Goal: Information Seeking & Learning: Learn about a topic

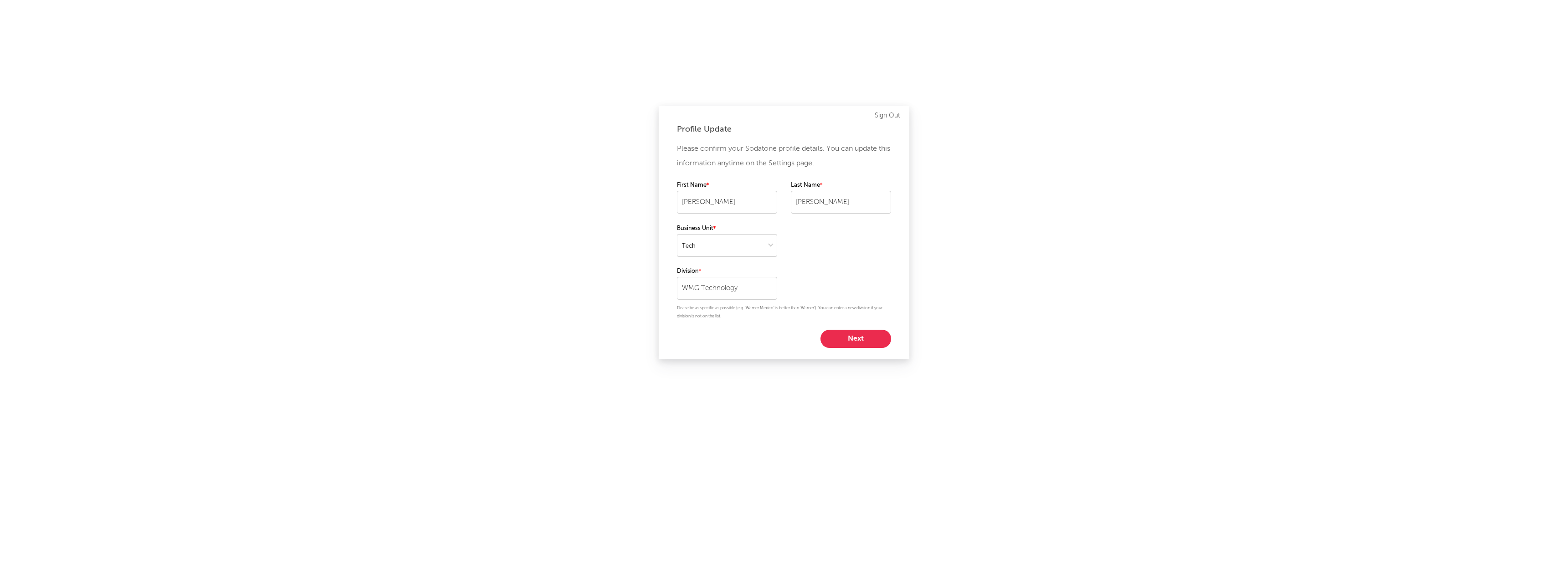
select select "tech"
click at [853, 339] on button "Next" at bounding box center [856, 339] width 71 height 18
select select "other"
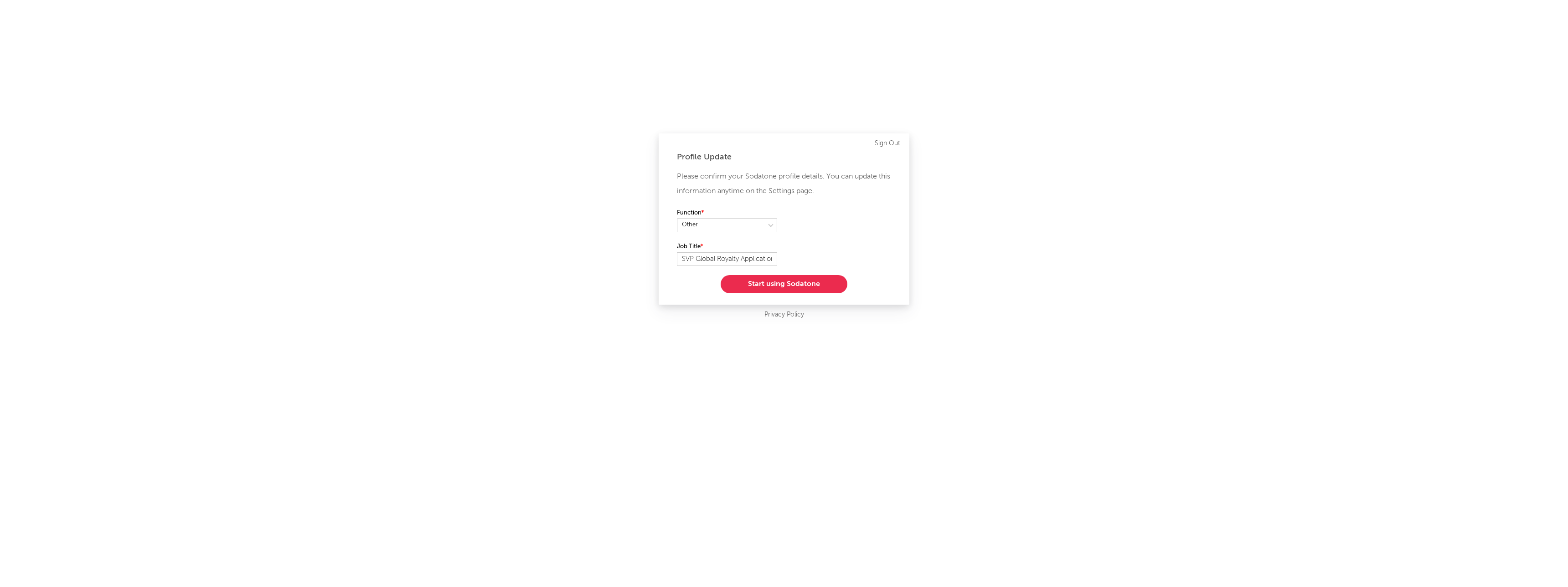
click at [764, 226] on select at bounding box center [727, 226] width 100 height 14
click at [779, 284] on button "Start using Sodatone" at bounding box center [783, 284] width 126 height 18
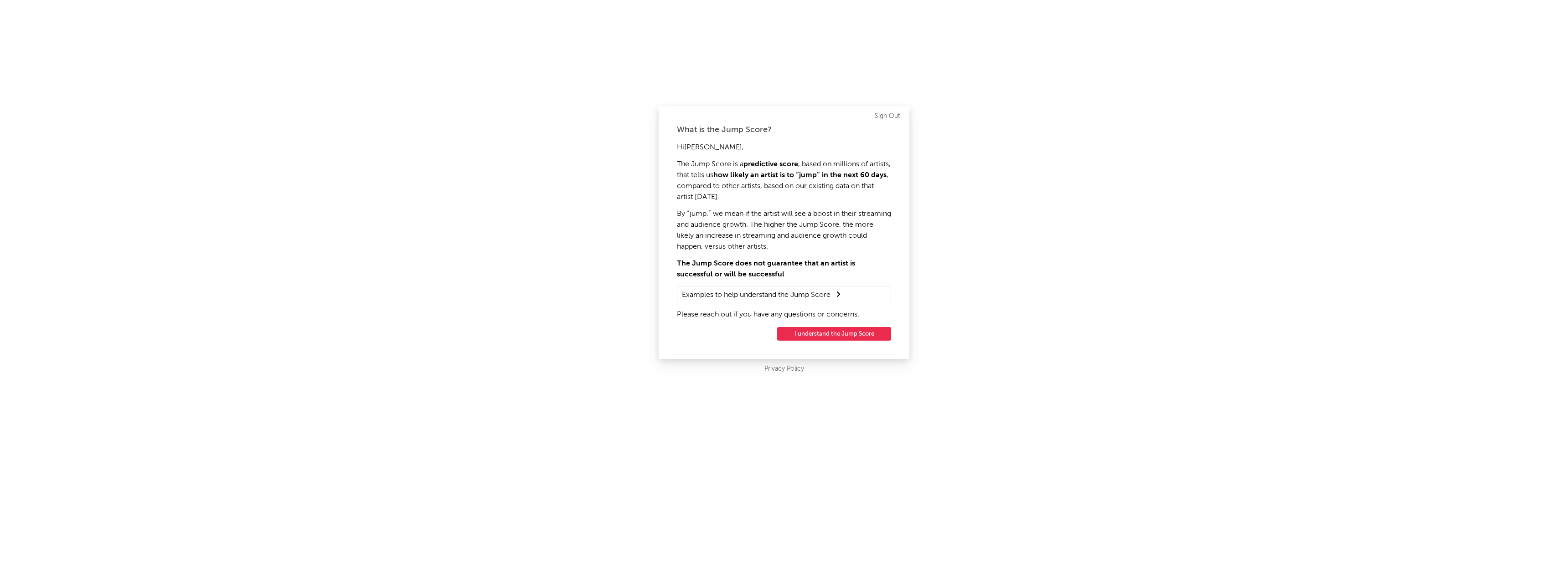
click at [836, 337] on button "I understand the Jump Score" at bounding box center [834, 334] width 114 height 14
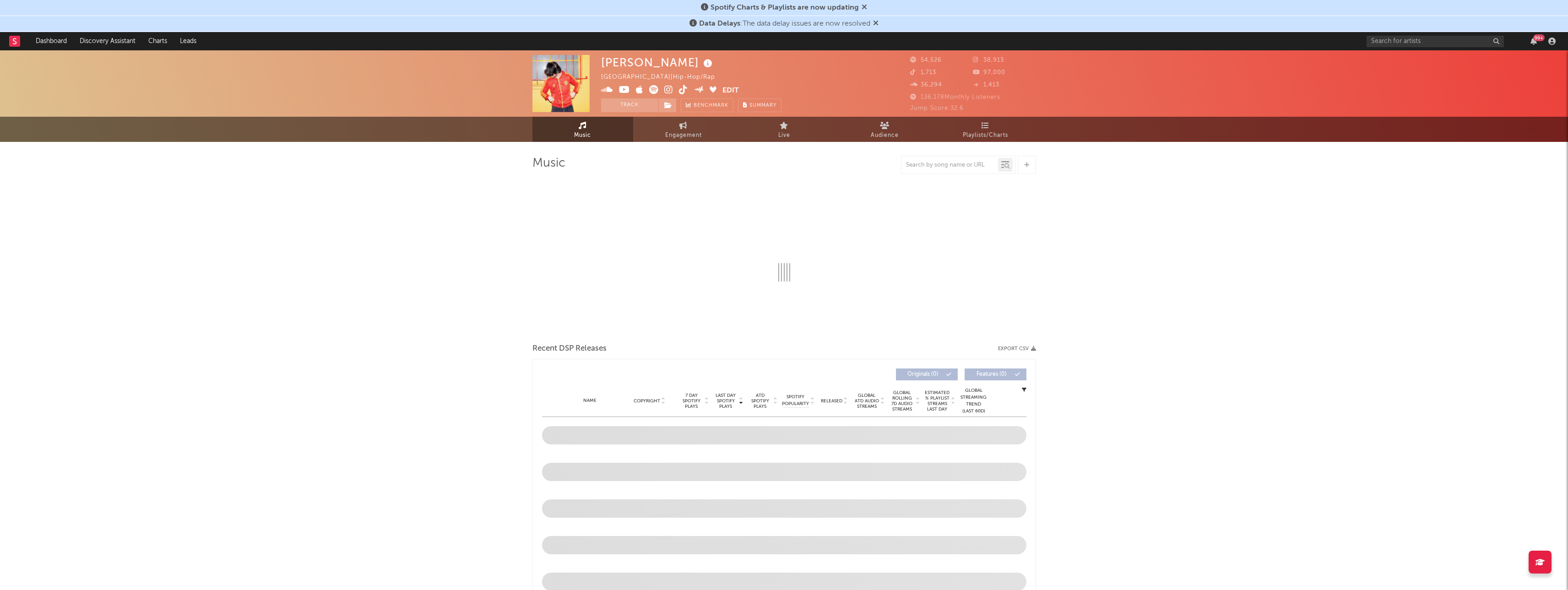
select select "6m"
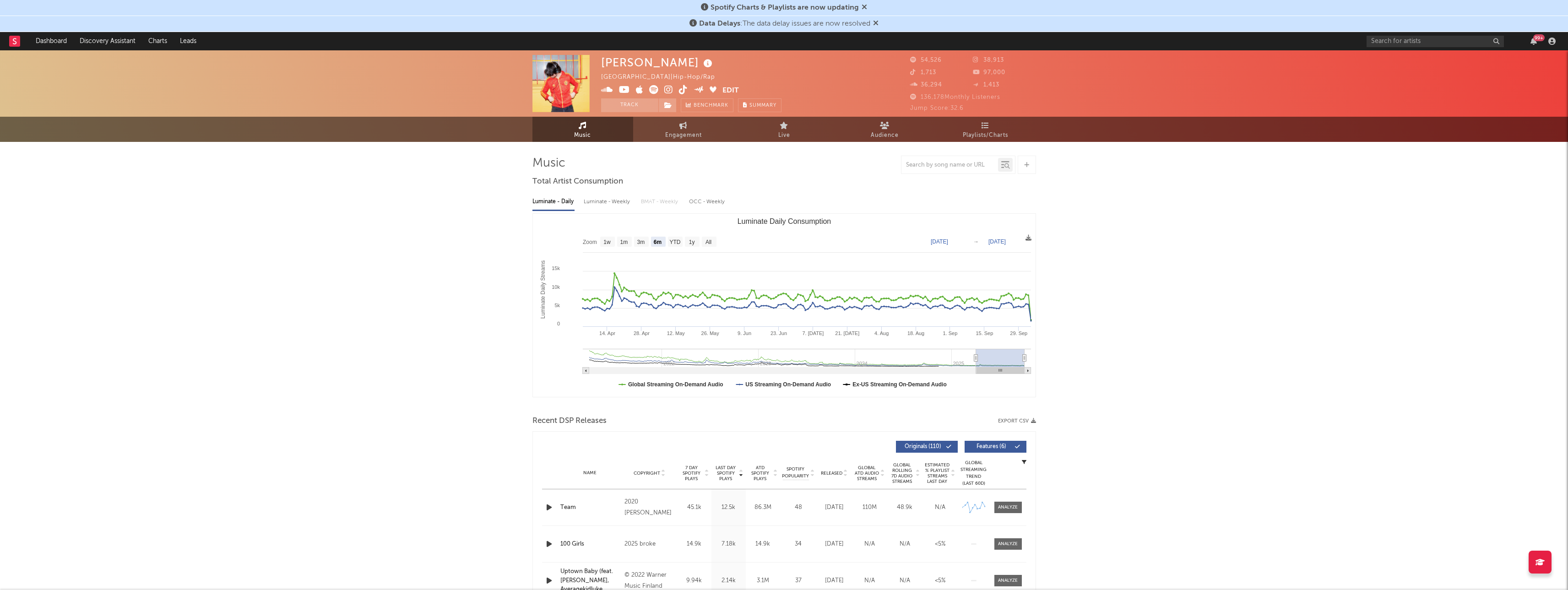
click at [875, 22] on icon at bounding box center [875, 23] width 5 height 7
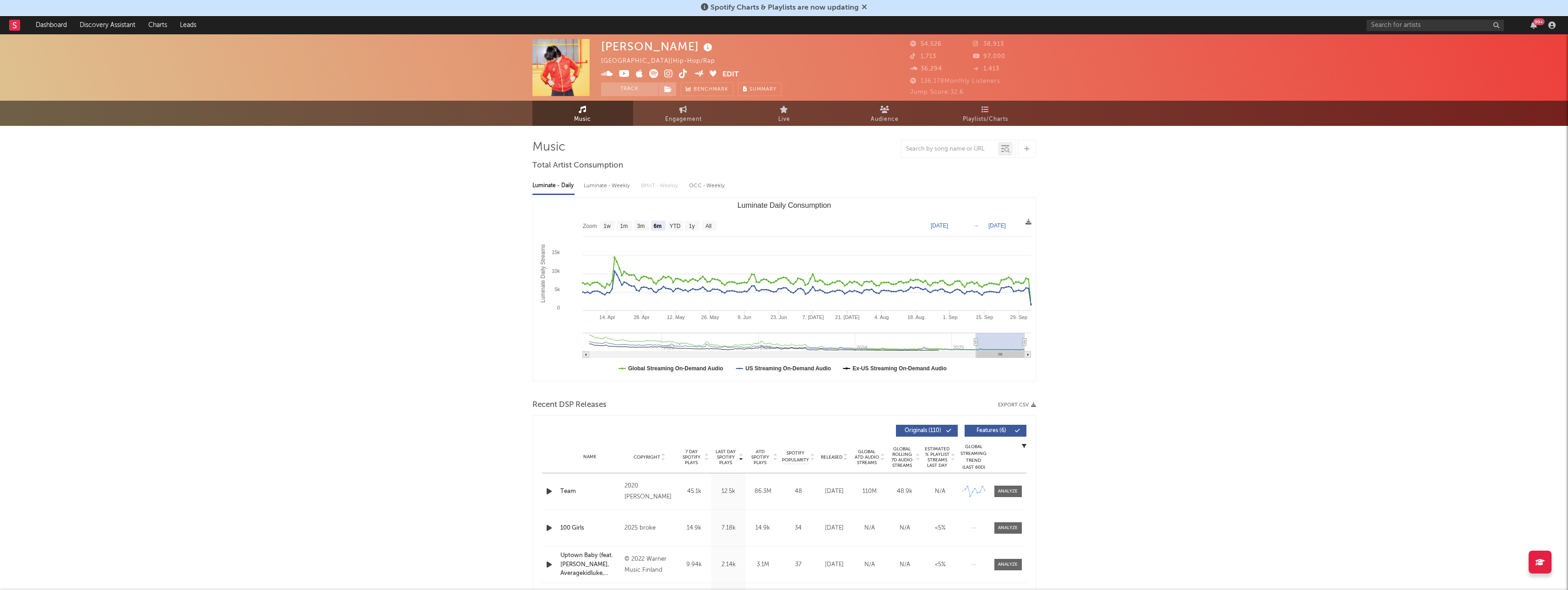
click at [867, 9] on div "Spotify Charts & Playlists are now updating" at bounding box center [784, 8] width 1568 height 16
click at [52, 23] on link "Dashboard" at bounding box center [51, 25] width 44 height 18
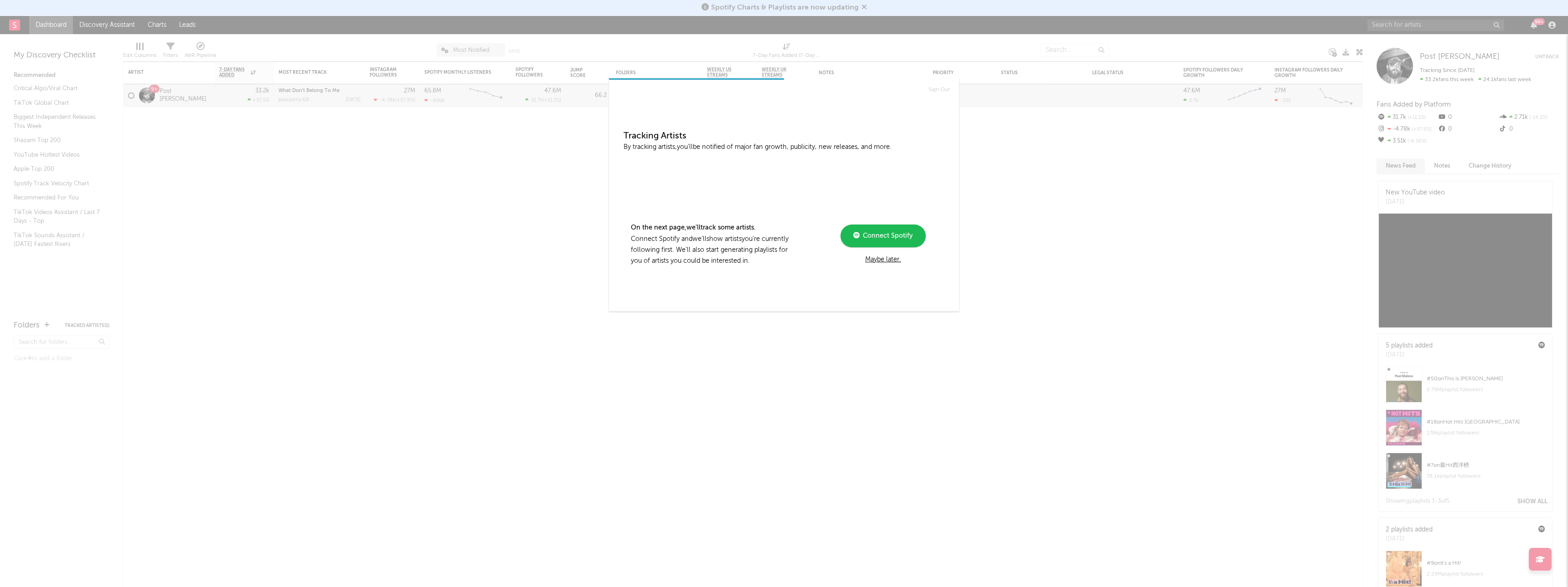
click at [888, 261] on div "Maybe later." at bounding box center [883, 259] width 123 height 11
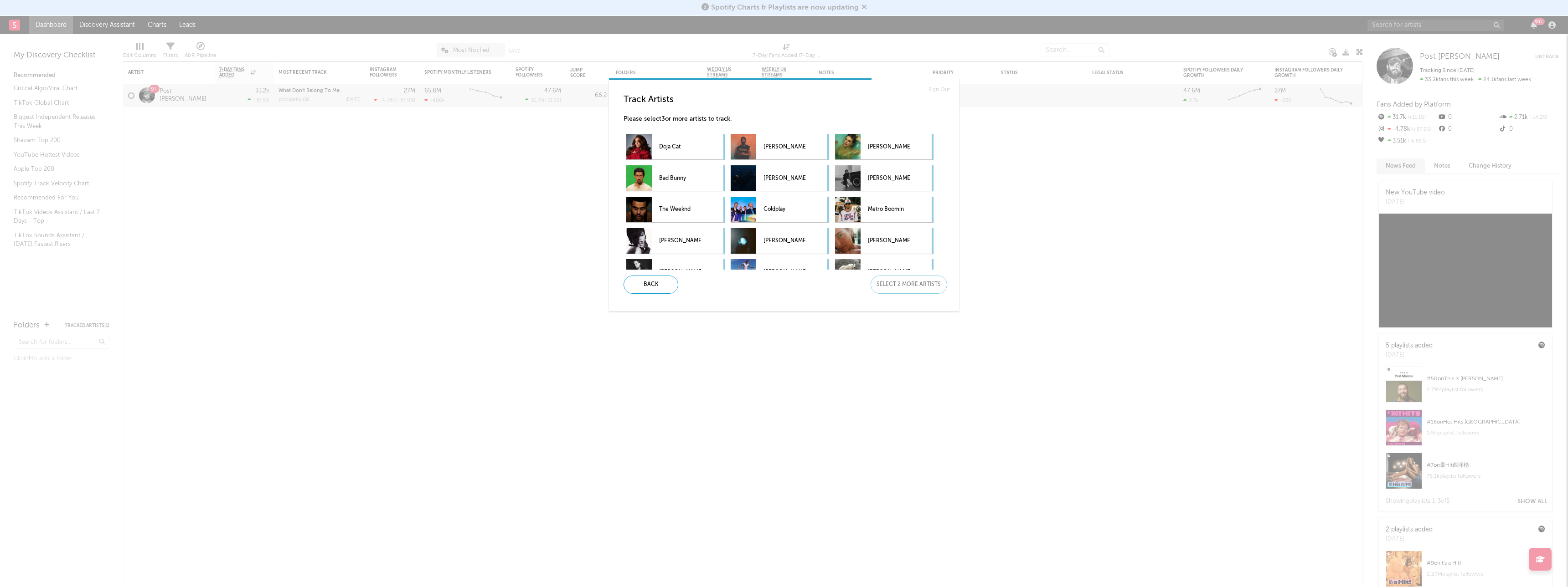
click at [1439, 24] on div "Sign Out Track Artists Please select 3 or more artists to track. Doja Cat [PERS…" at bounding box center [784, 294] width 1568 height 587
click at [657, 285] on div "Back" at bounding box center [651, 285] width 55 height 18
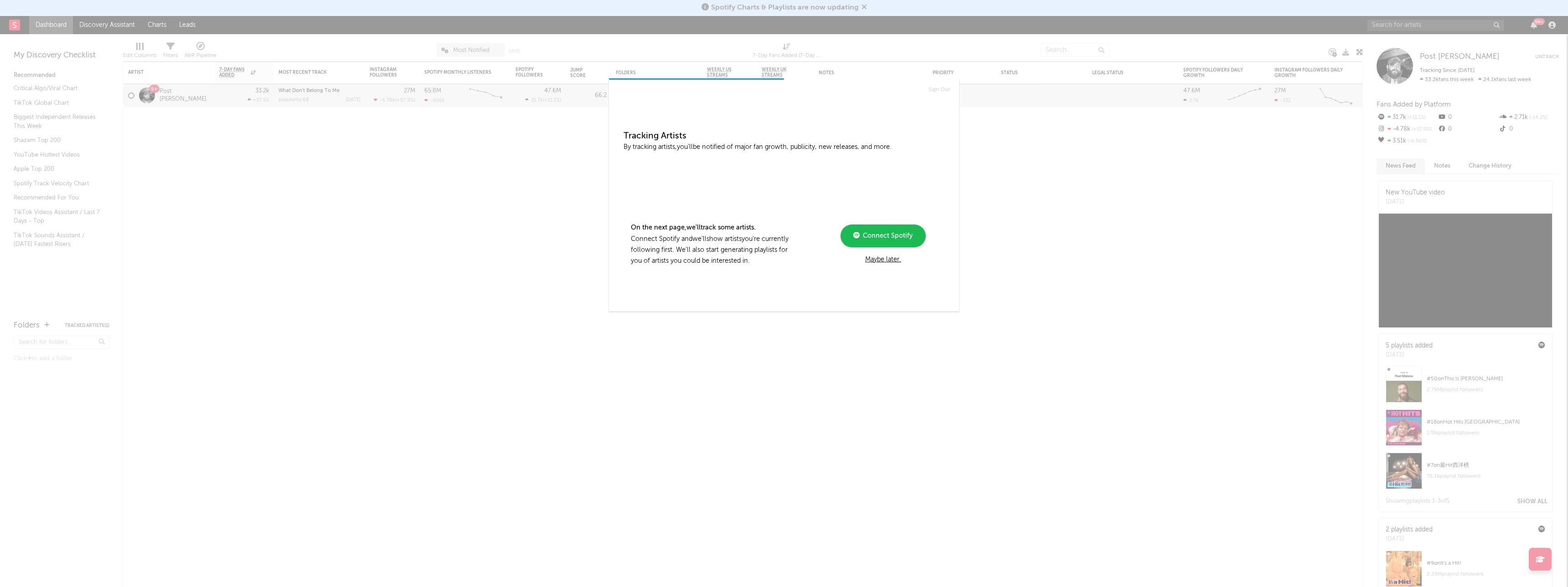
click at [886, 258] on div "Maybe later." at bounding box center [883, 259] width 123 height 11
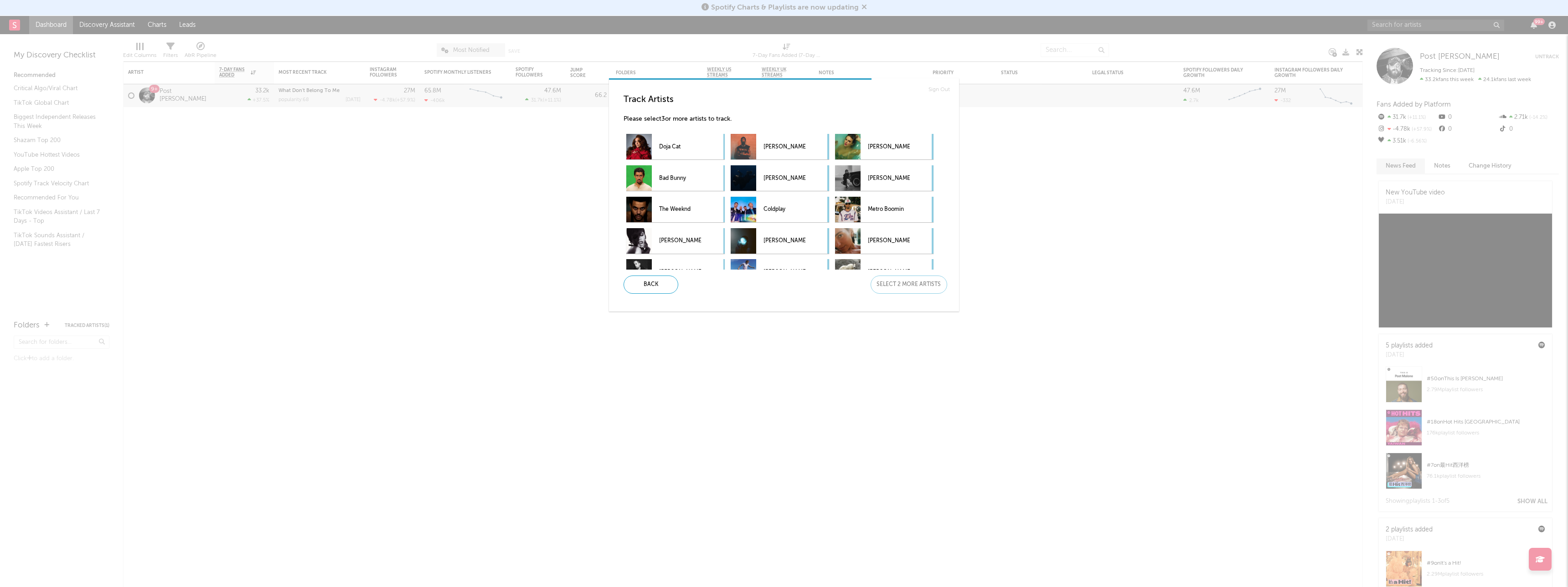
click at [676, 105] on h3 "Track Artists" at bounding box center [788, 99] width 328 height 11
click at [685, 121] on p "Please select 3 or more artists to track." at bounding box center [788, 119] width 328 height 11
click at [797, 174] on p "[PERSON_NAME]" at bounding box center [784, 178] width 42 height 20
click at [889, 241] on p "[PERSON_NAME]" at bounding box center [888, 241] width 42 height 20
click at [914, 285] on div "Next" at bounding box center [909, 285] width 77 height 18
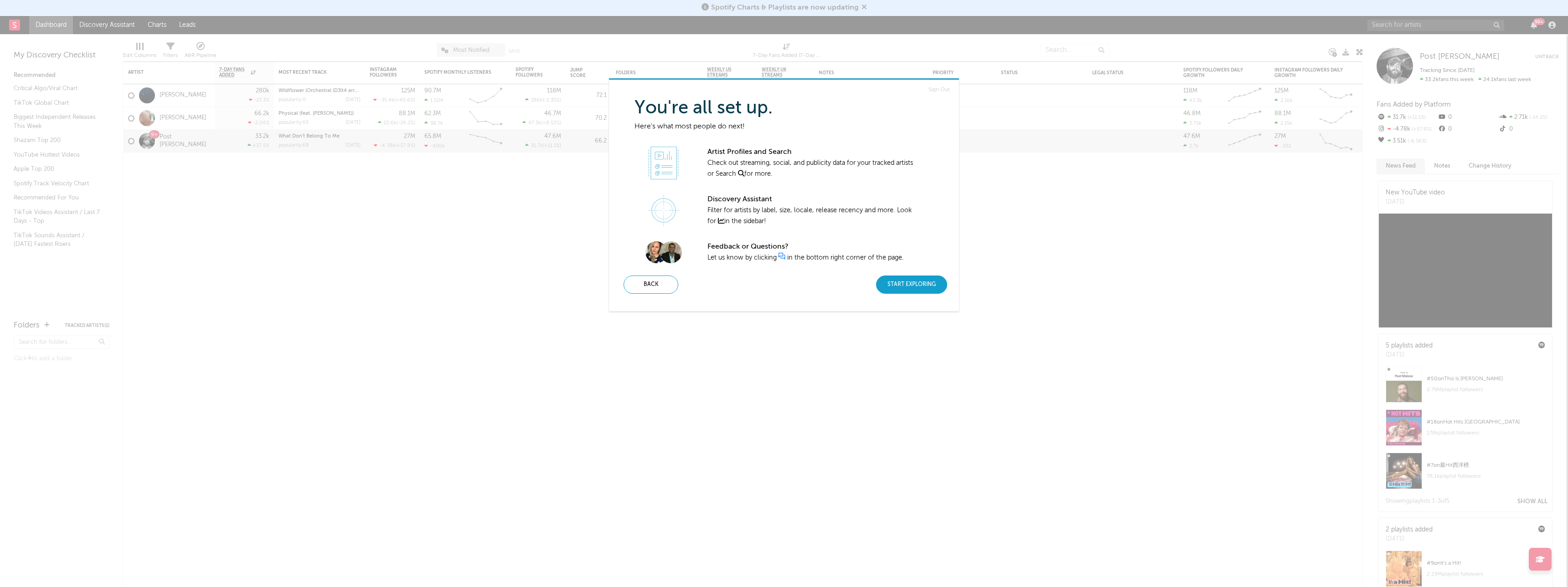
click at [906, 288] on div "Start Exploring" at bounding box center [911, 285] width 71 height 18
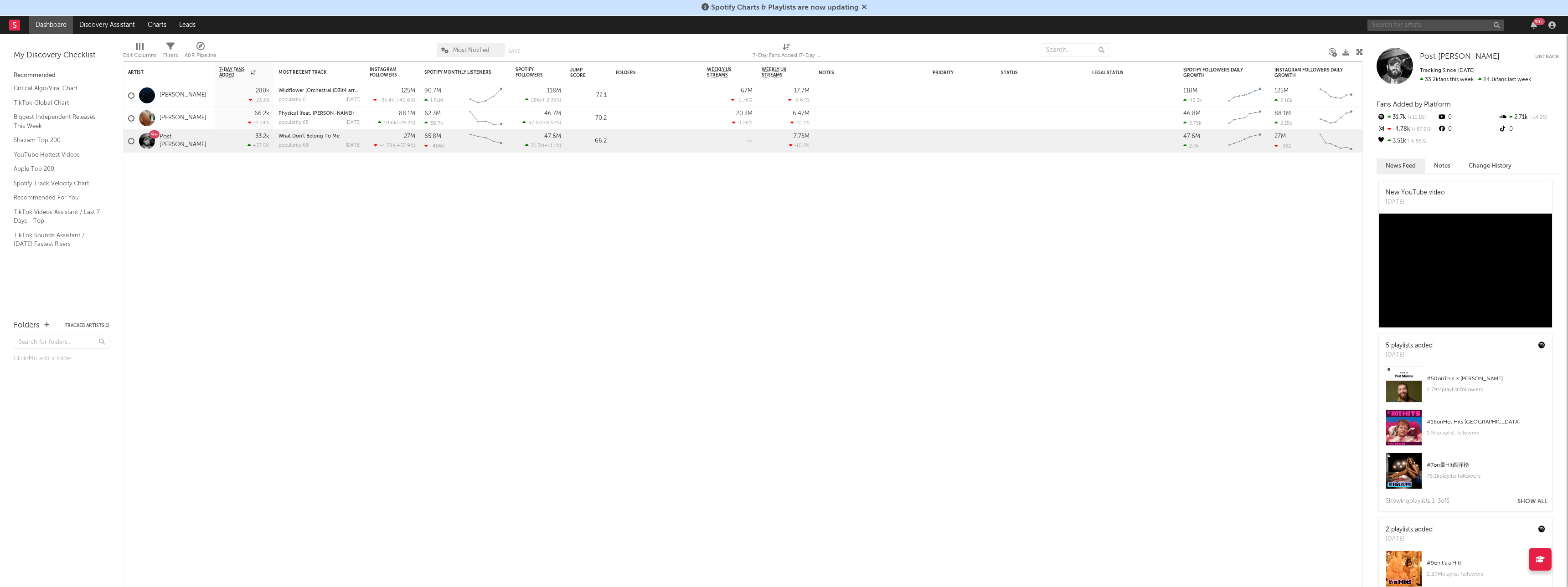
click at [1394, 23] on input "text" at bounding box center [1436, 26] width 137 height 12
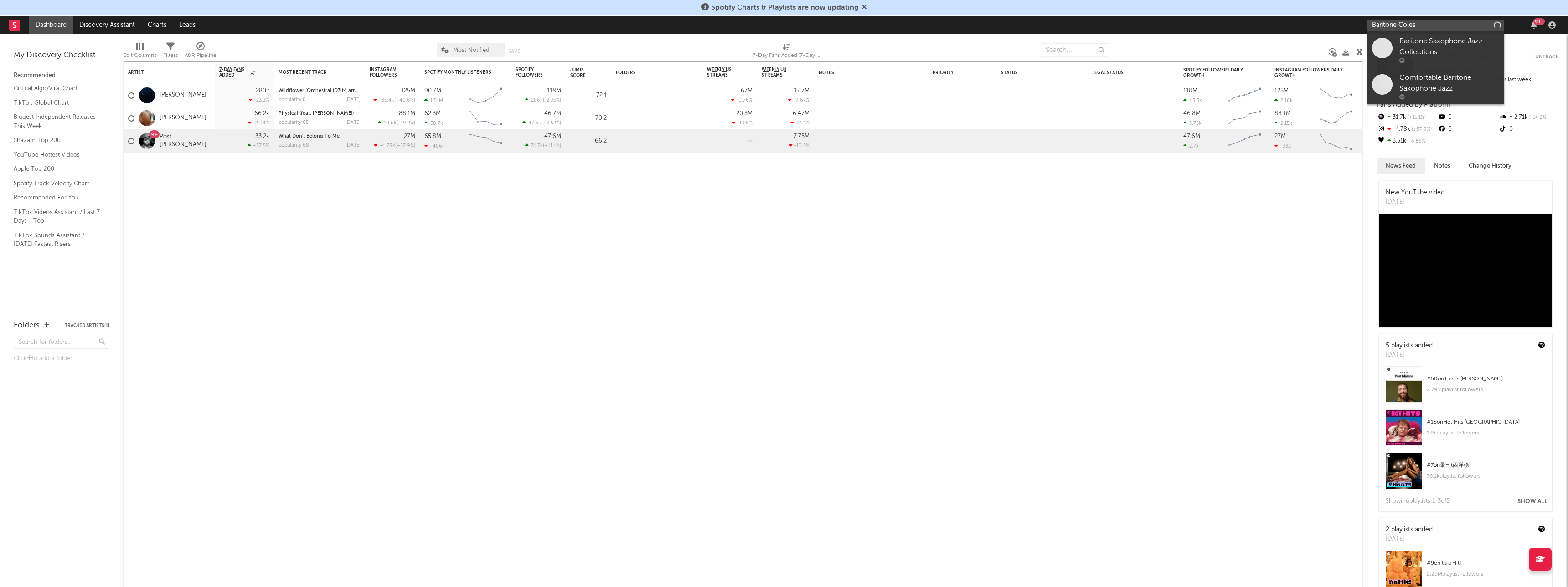
type input "Baritone Coles"
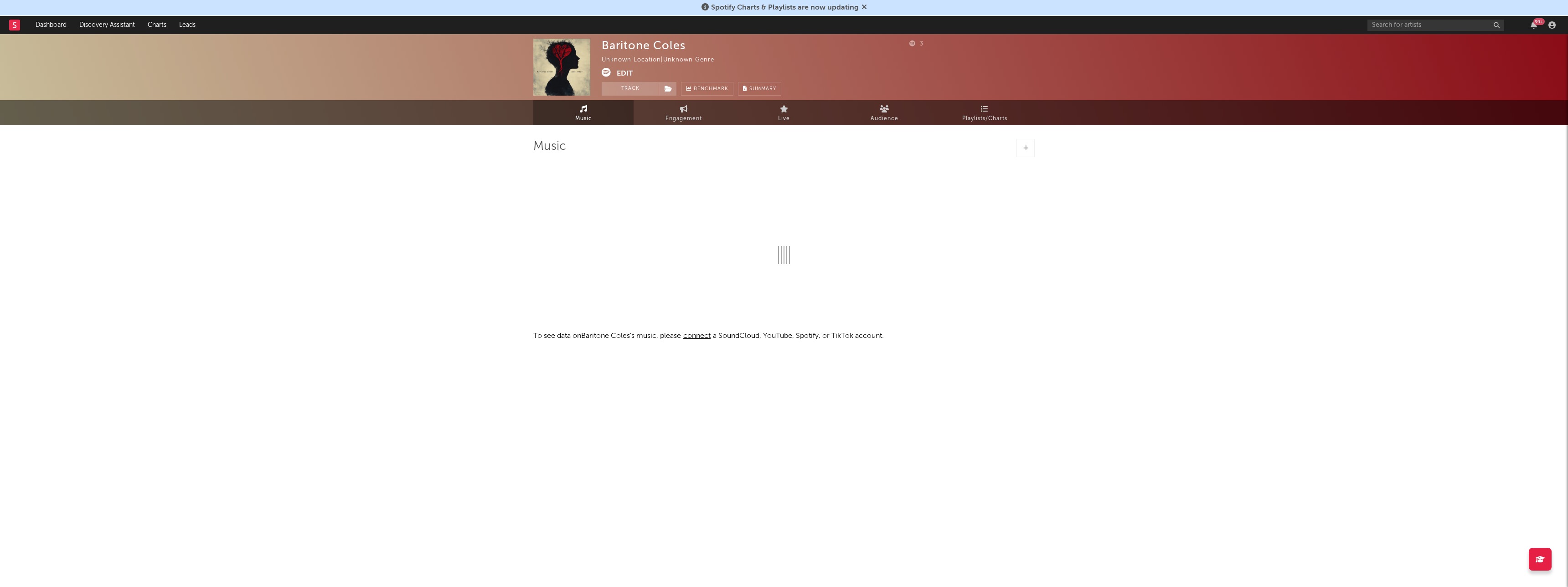
select select "1w"
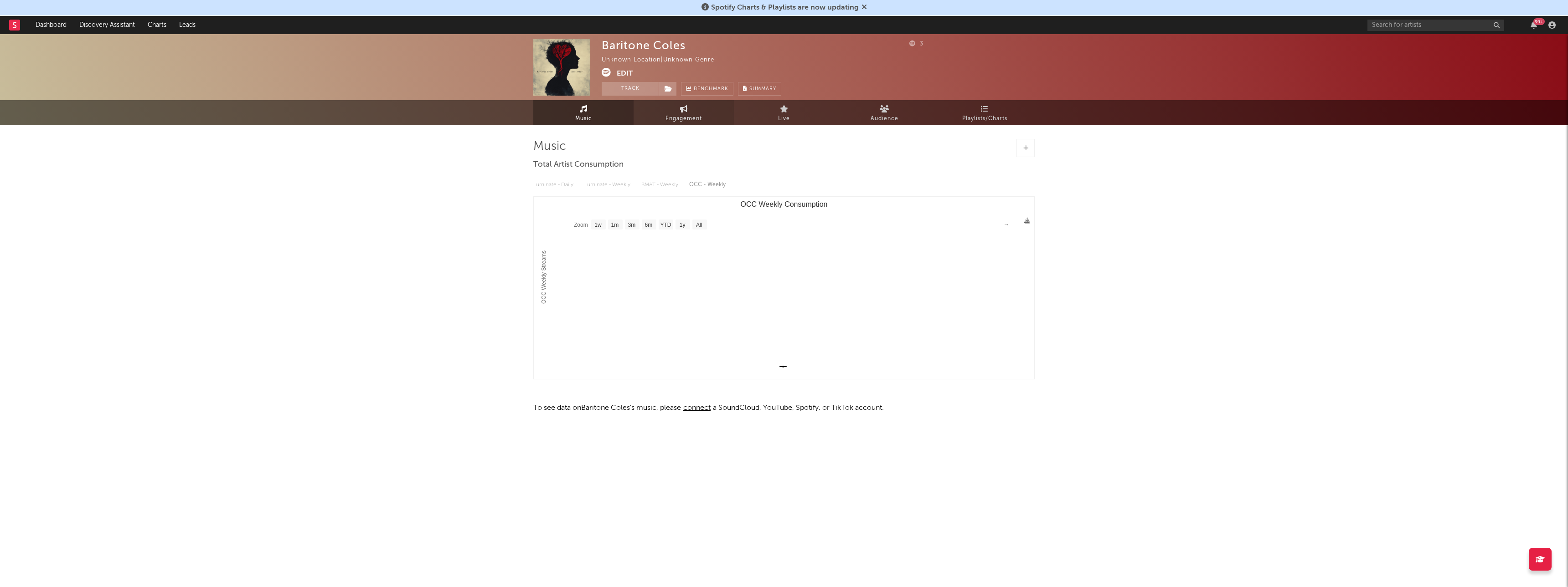
click at [686, 114] on span "Engagement" at bounding box center [684, 118] width 37 height 11
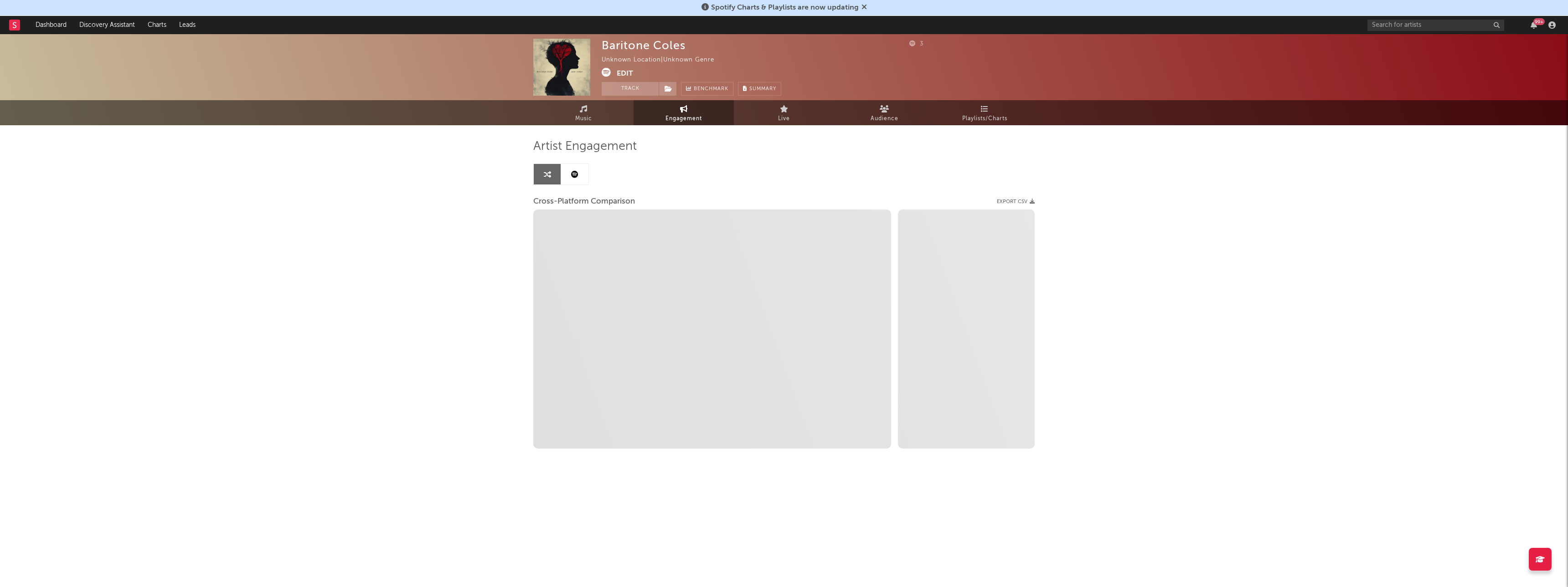
select select "1w"
select select "1m"
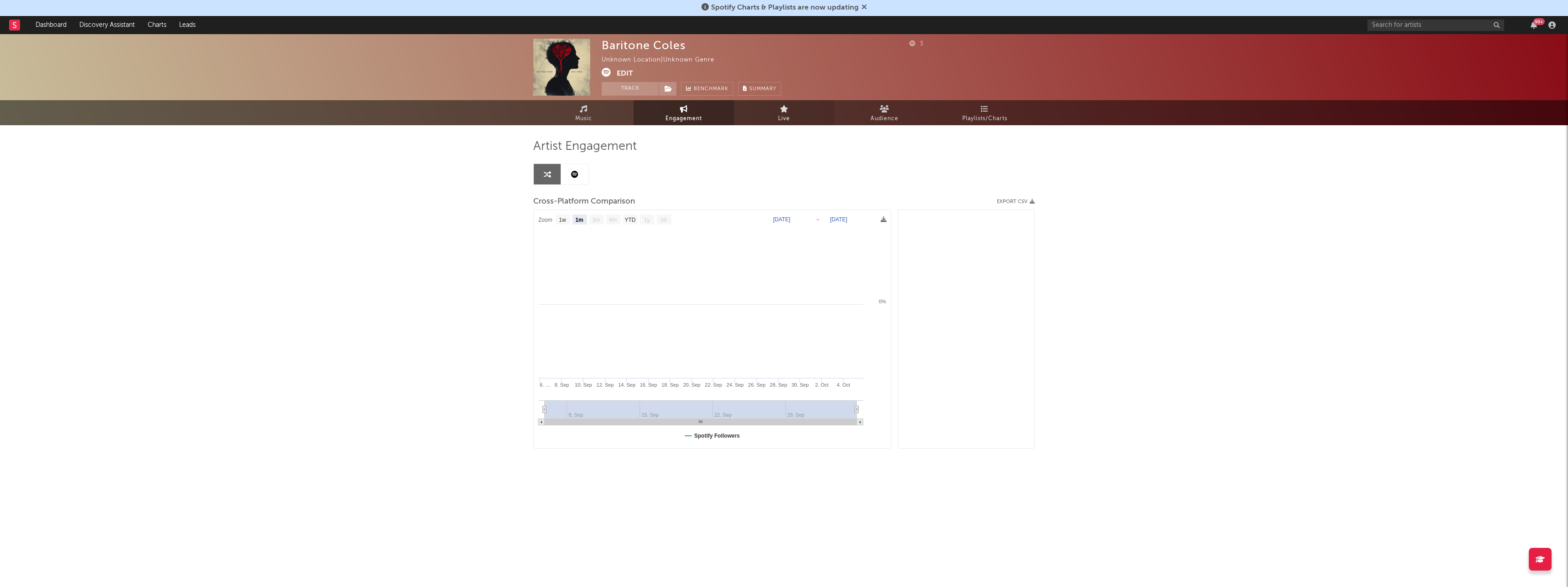
click at [780, 111] on icon at bounding box center [785, 109] width 9 height 7
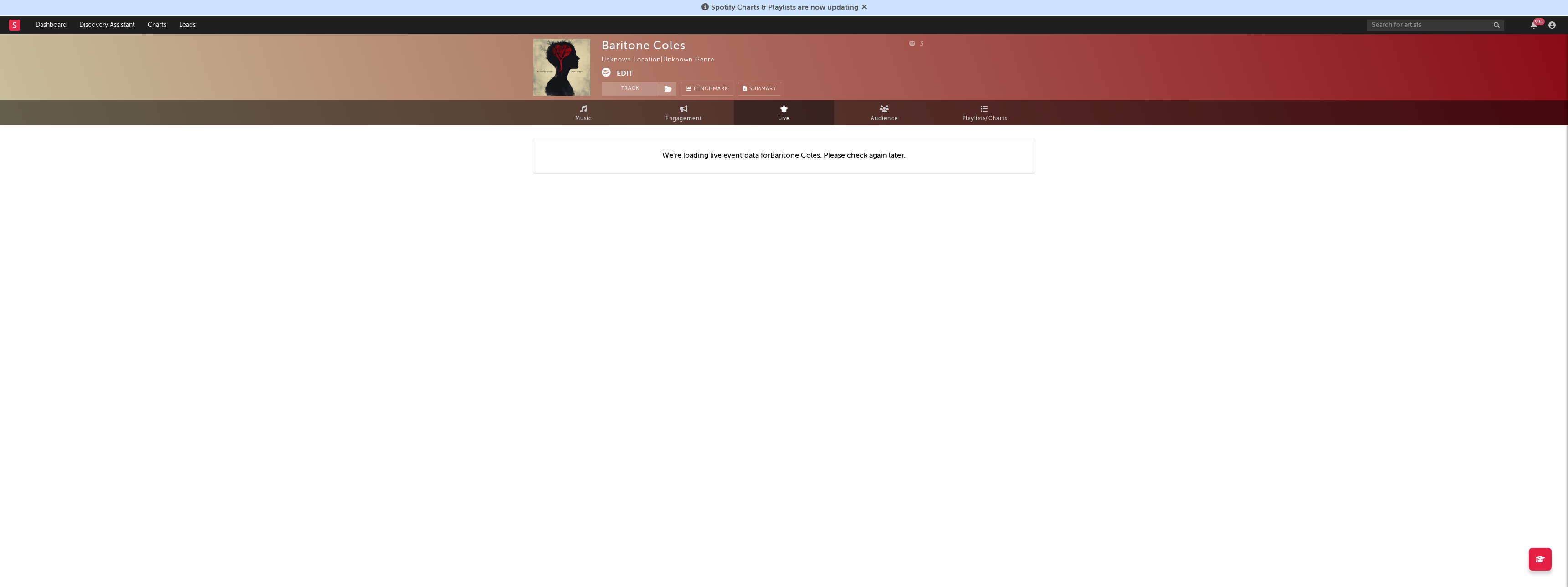
click at [625, 71] on button "Edit" at bounding box center [625, 74] width 16 height 12
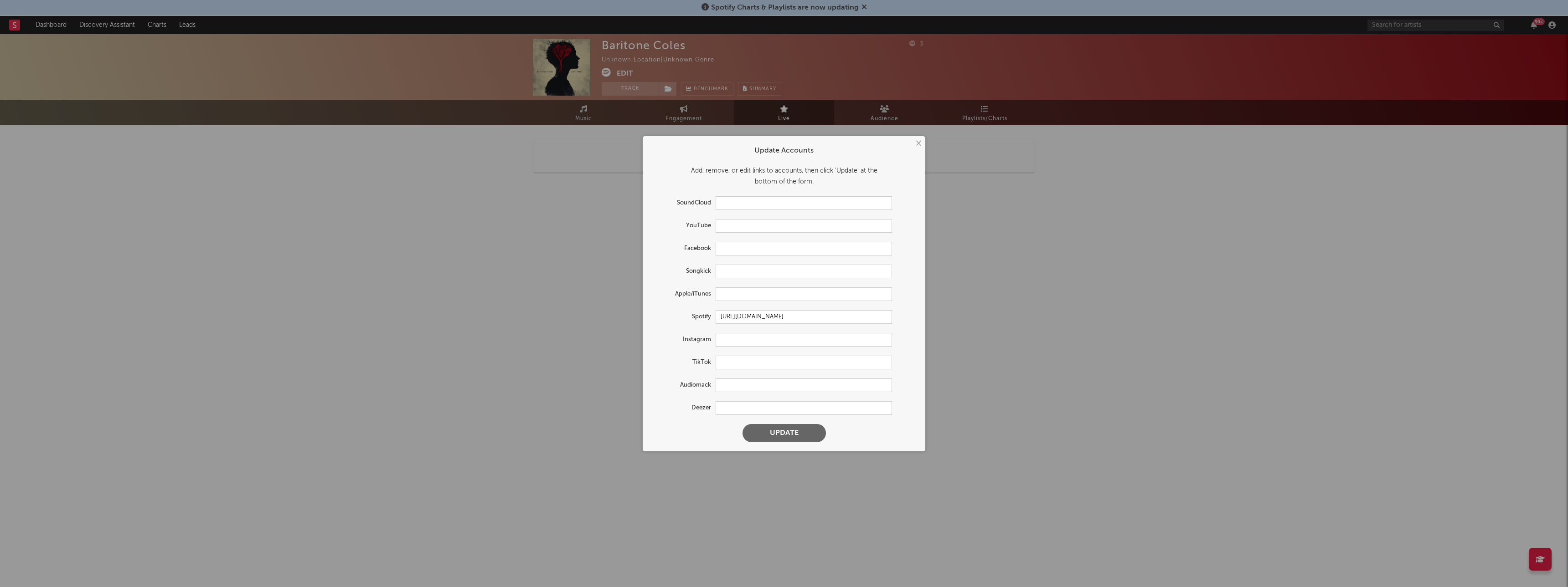
click at [919, 142] on button "×" at bounding box center [918, 144] width 10 height 10
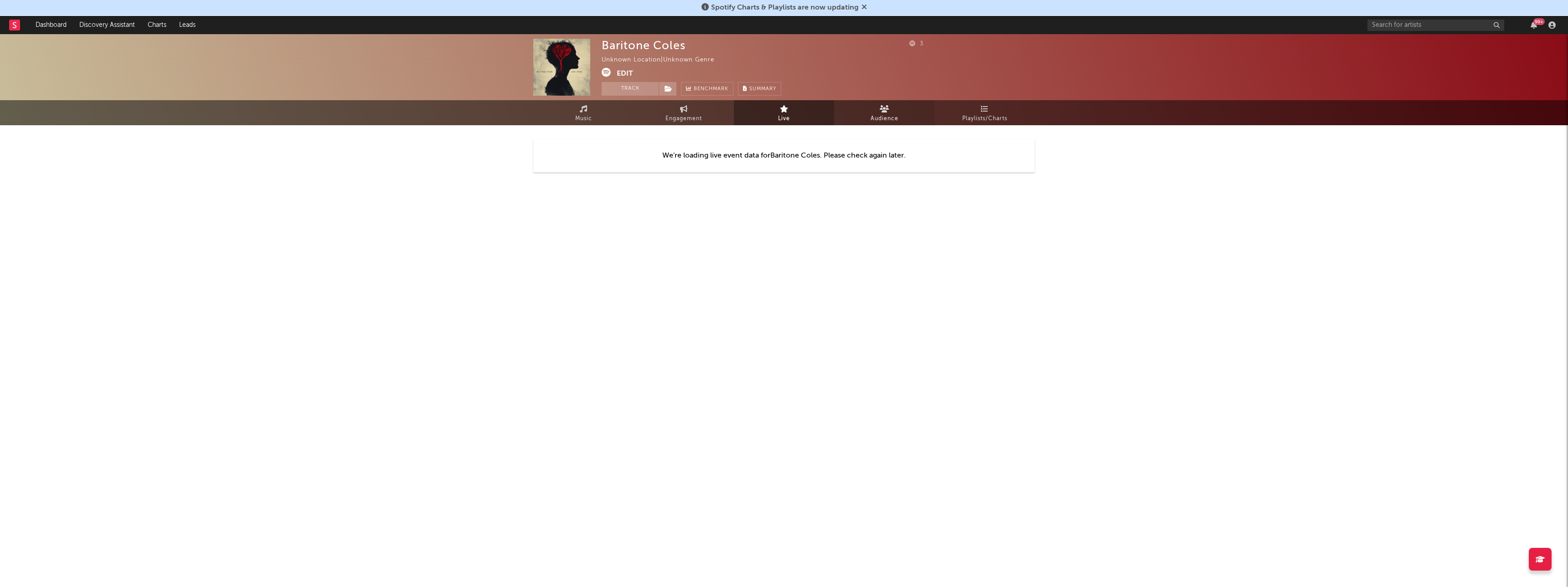
click at [880, 109] on icon at bounding box center [884, 109] width 9 height 7
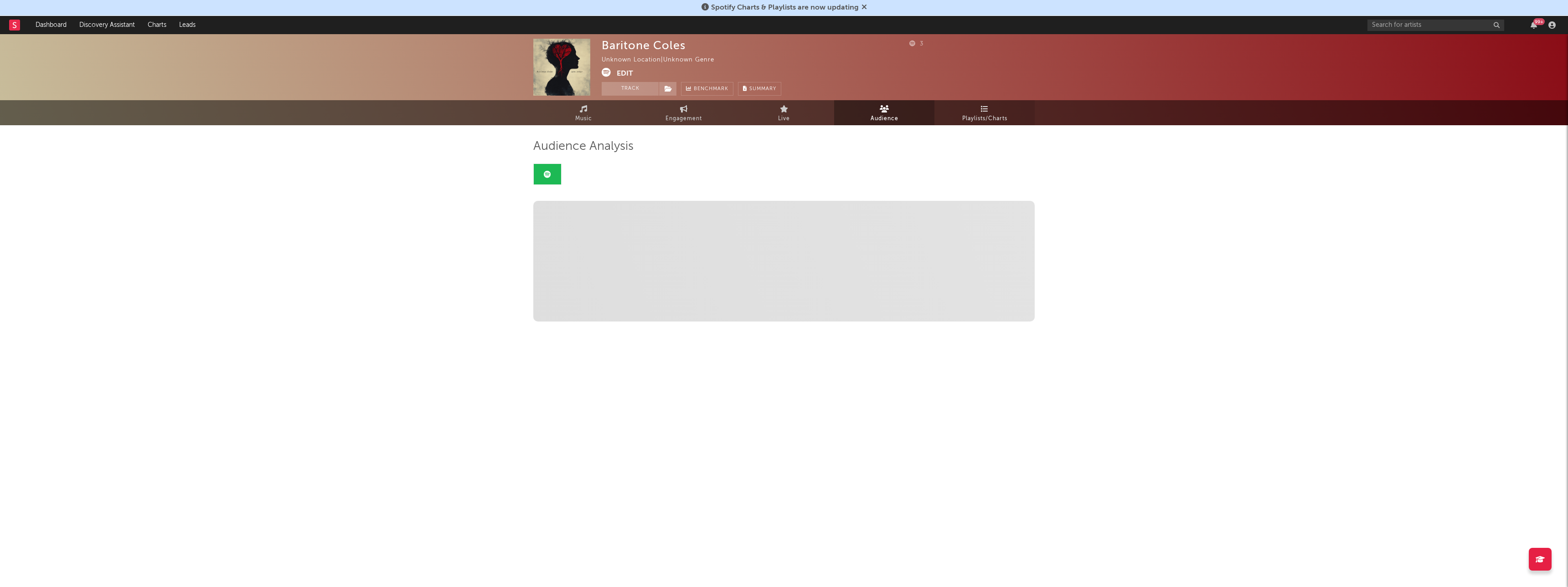
click at [978, 113] on span "Playlists/Charts" at bounding box center [985, 118] width 45 height 11
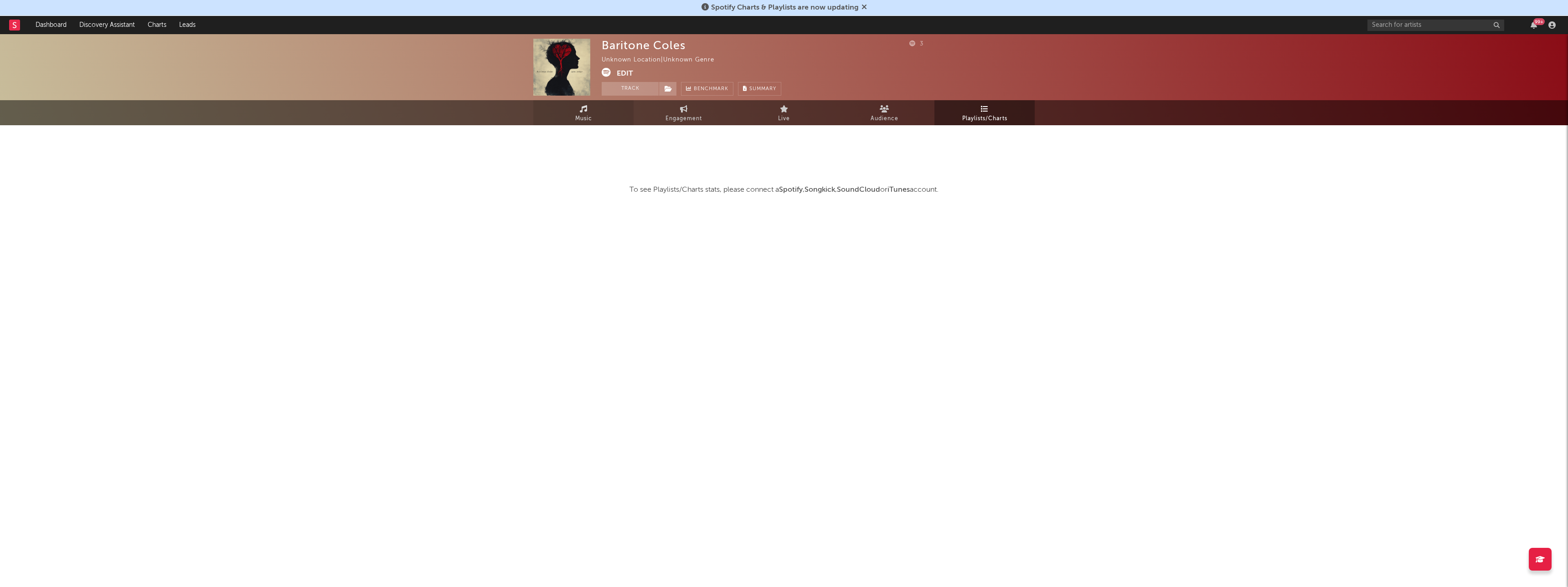
click at [586, 112] on link "Music" at bounding box center [583, 112] width 100 height 25
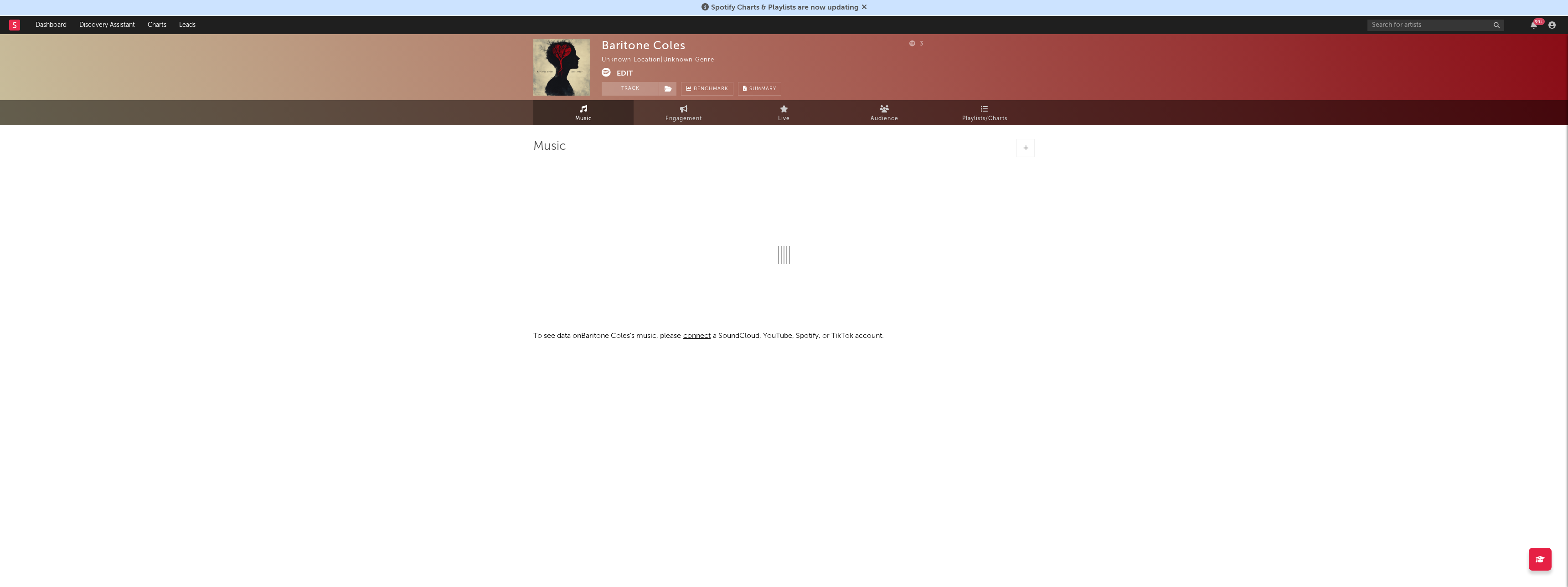
select select "1w"
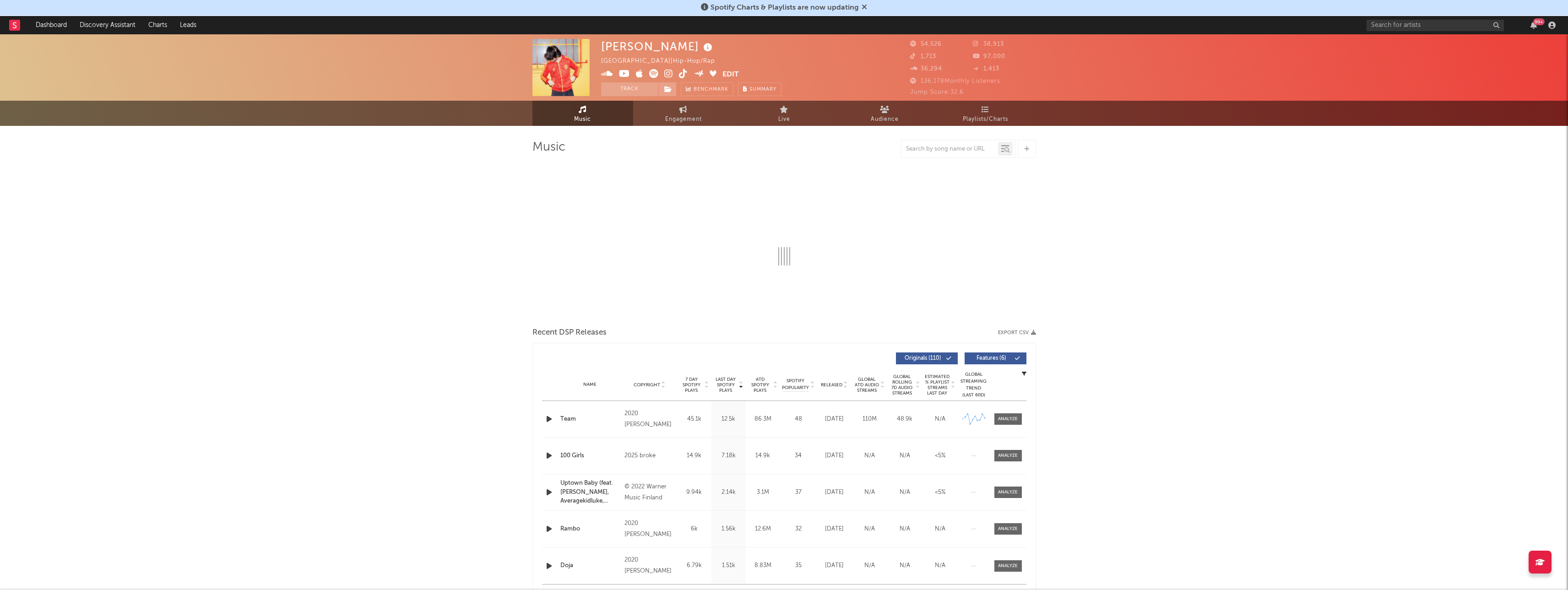
select select "6m"
